Goal: Navigation & Orientation: Locate item on page

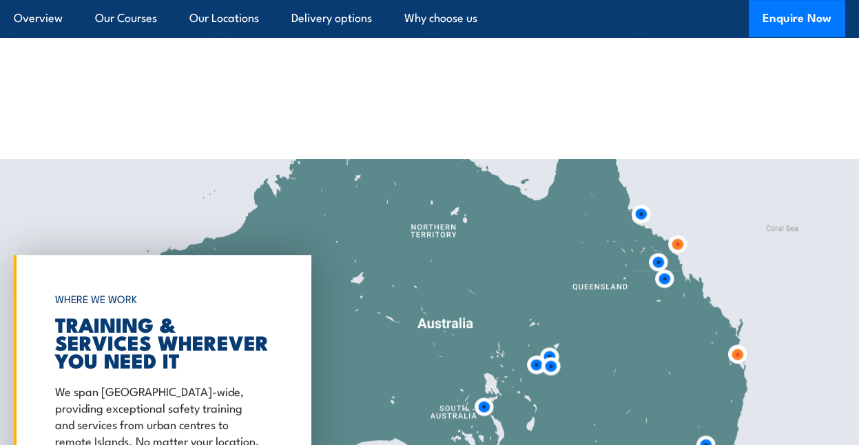
scroll to position [2549, 0]
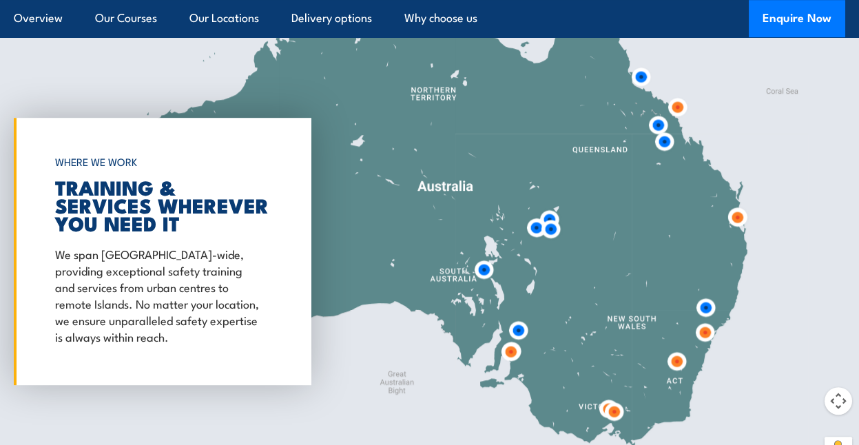
click at [337, 311] on div at bounding box center [429, 251] width 859 height 459
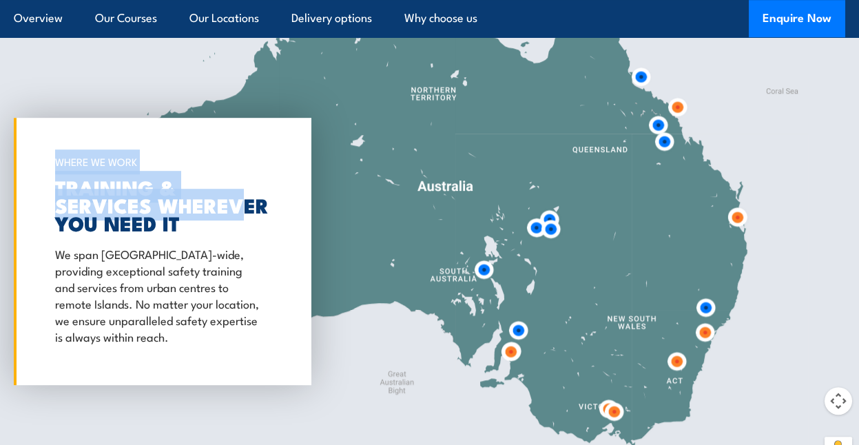
drag, startPoint x: 241, startPoint y: 198, endPoint x: 314, endPoint y: 279, distance: 109.8
click at [314, 280] on div "← Move left → Move right ↑ Move up ↓ Move down + Zoom in - Zoom out Home Jump l…" at bounding box center [429, 251] width 859 height 459
drag, startPoint x: 314, startPoint y: 279, endPoint x: 358, endPoint y: 163, distance: 124.5
click at [358, 163] on div at bounding box center [429, 251] width 859 height 459
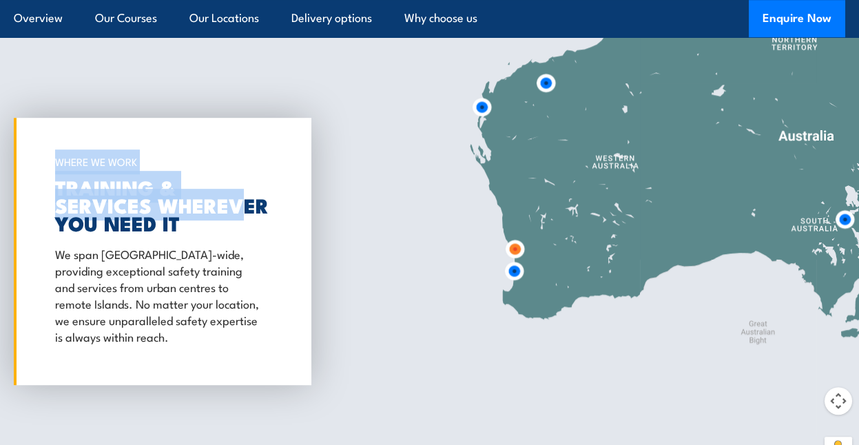
drag, startPoint x: 358, startPoint y: 187, endPoint x: 680, endPoint y: 133, distance: 326.3
click at [712, 128] on div at bounding box center [429, 251] width 859 height 459
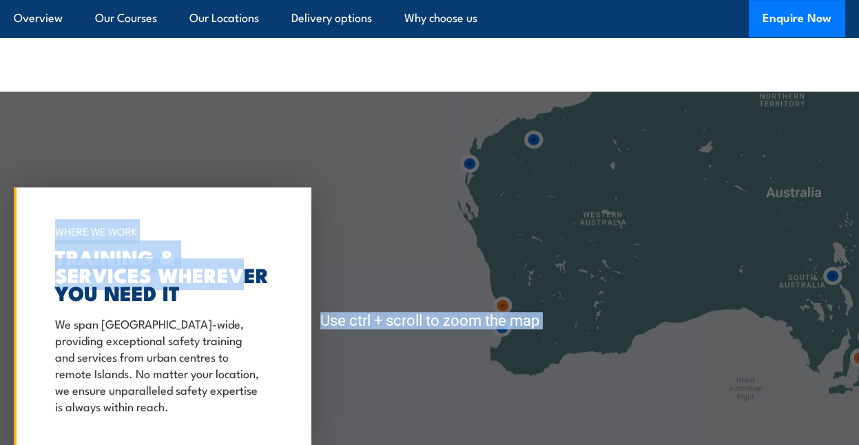
scroll to position [2481, 0]
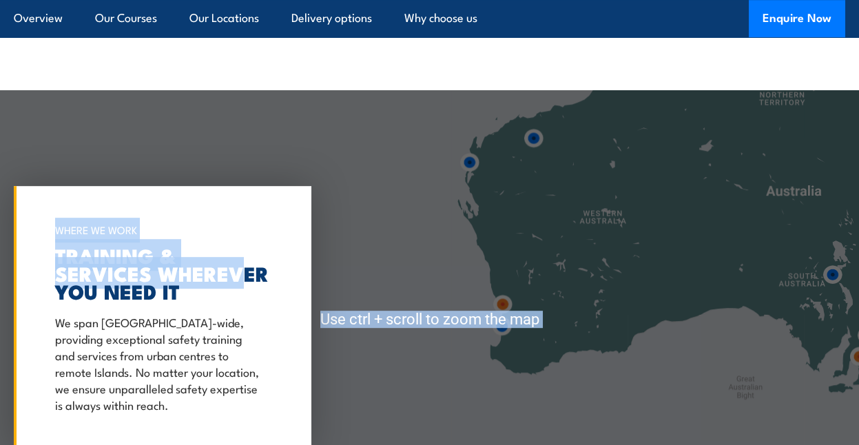
click at [638, 204] on div at bounding box center [429, 319] width 859 height 459
click at [586, 267] on div at bounding box center [429, 319] width 859 height 459
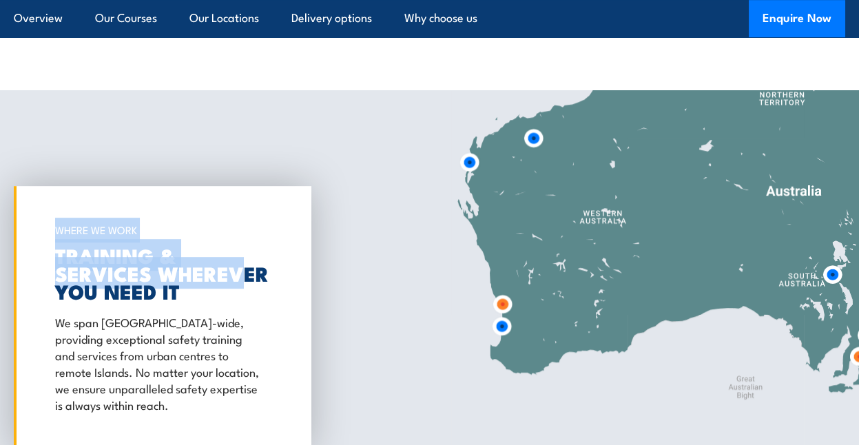
click at [501, 314] on img at bounding box center [501, 326] width 25 height 25
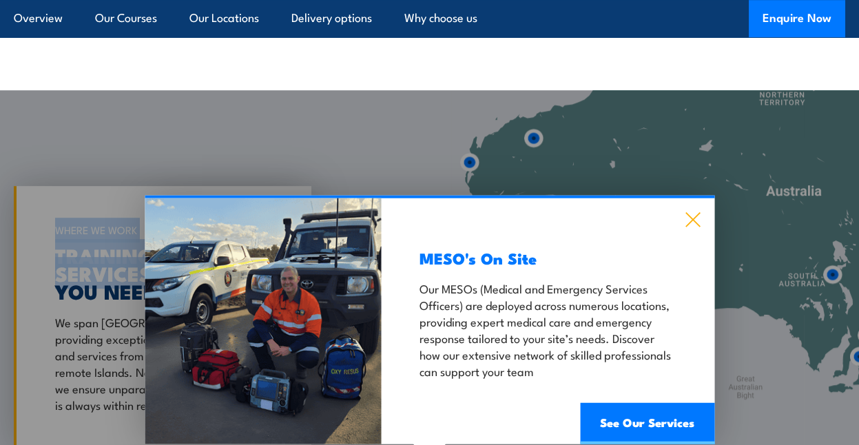
click at [695, 212] on icon at bounding box center [693, 219] width 16 height 15
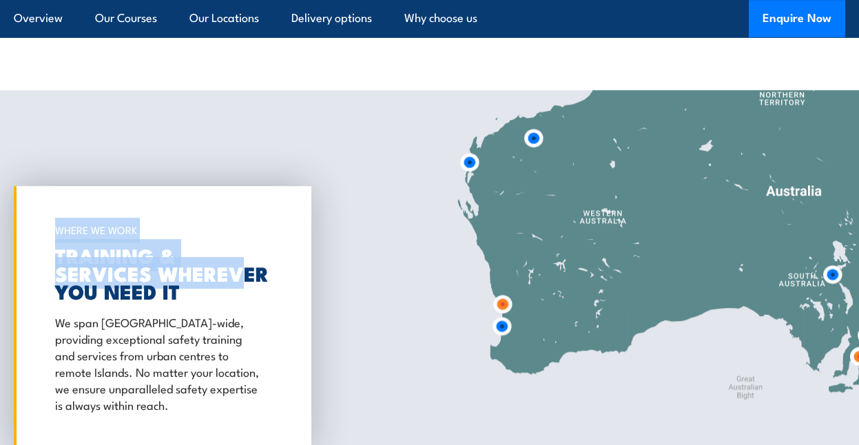
click at [503, 292] on img at bounding box center [502, 304] width 25 height 25
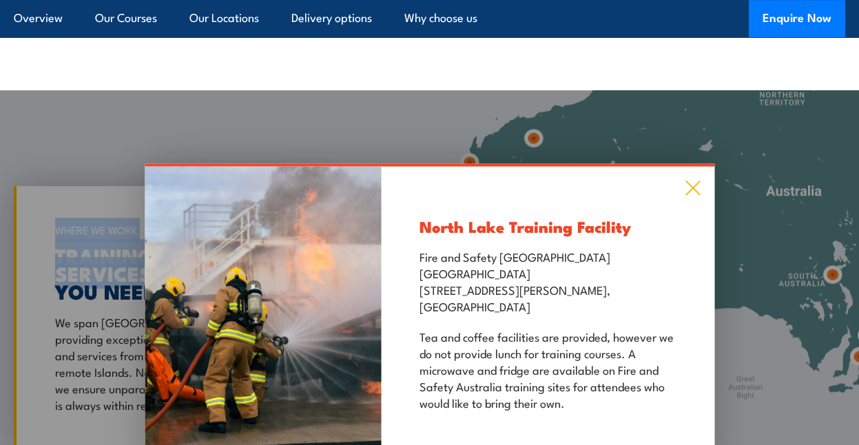
click at [694, 181] on icon at bounding box center [693, 188] width 16 height 15
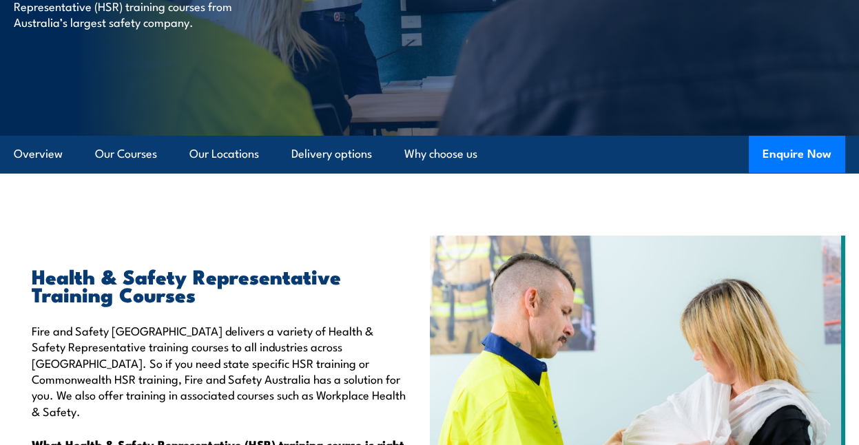
scroll to position [207, 0]
